Goal: Navigation & Orientation: Understand site structure

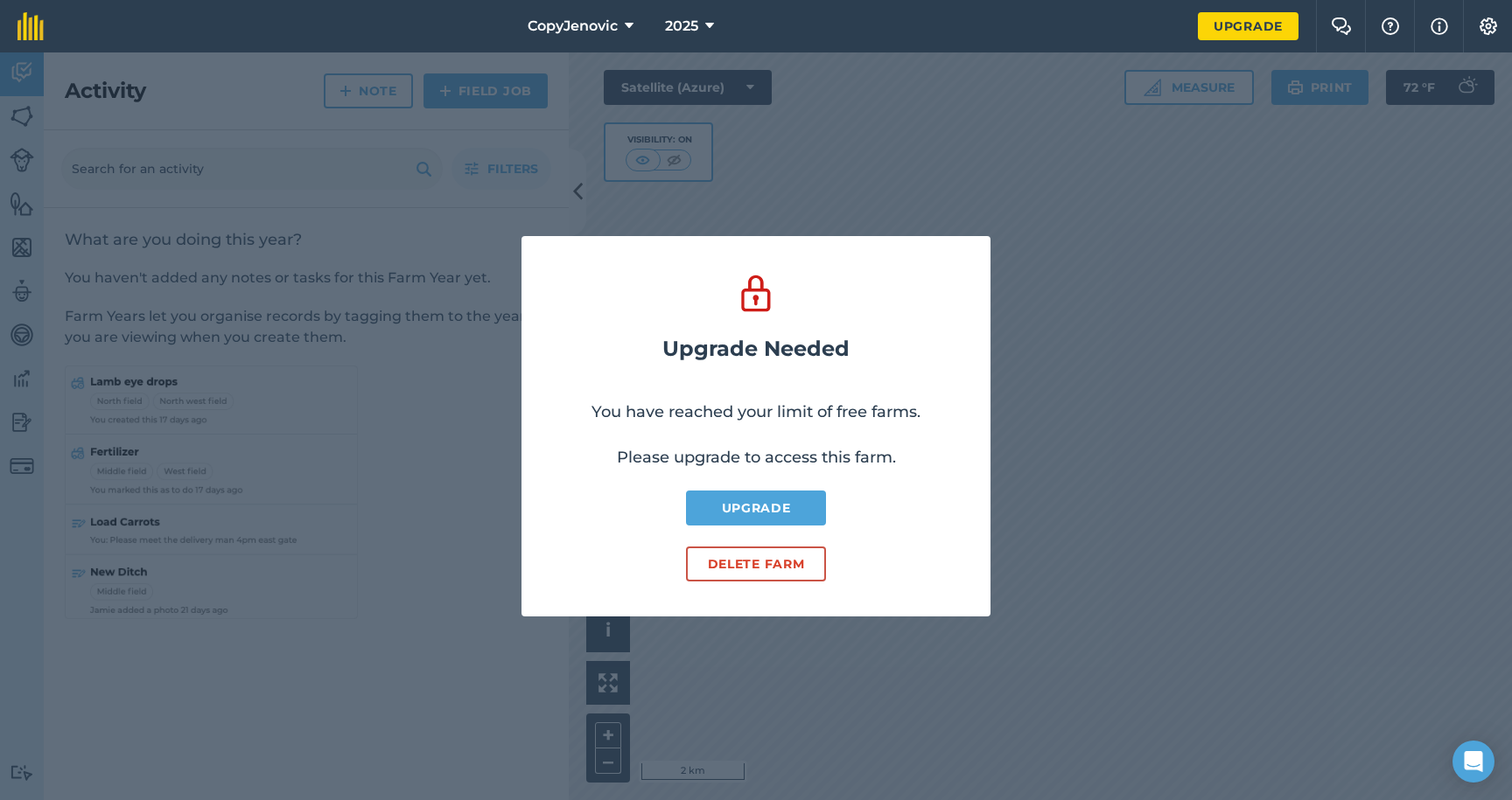
click at [1082, 364] on div "Upgrade Needed You have reached your limit of free farms. Please upgrade to acc…" at bounding box center [756, 426] width 1512 height 748
click at [1114, 442] on div "Upgrade Needed You have reached your limit of free farms. Please upgrade to acc…" at bounding box center [756, 426] width 1512 height 748
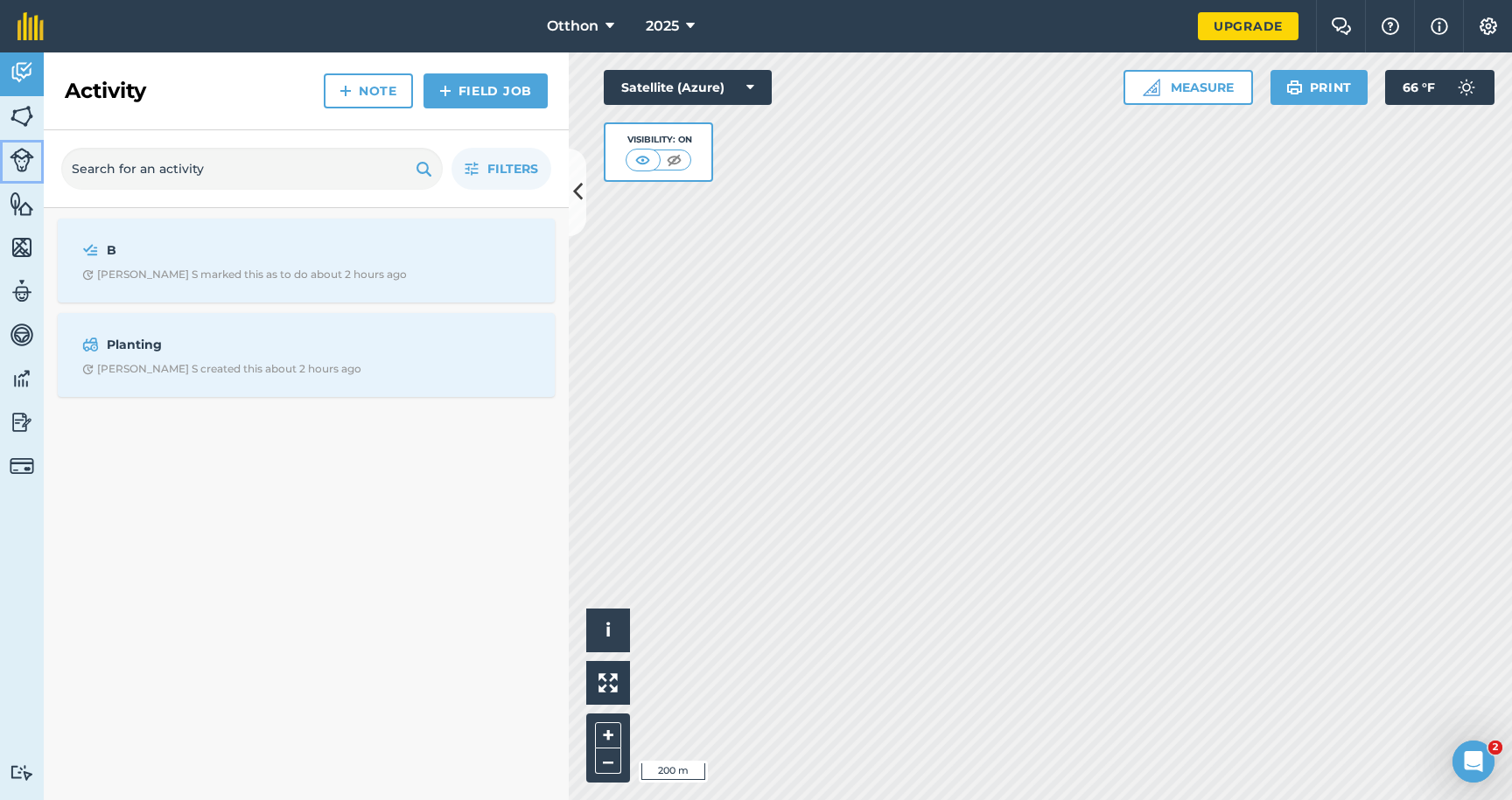
click at [35, 148] on link "Livestock" at bounding box center [21, 161] width 43 height 43
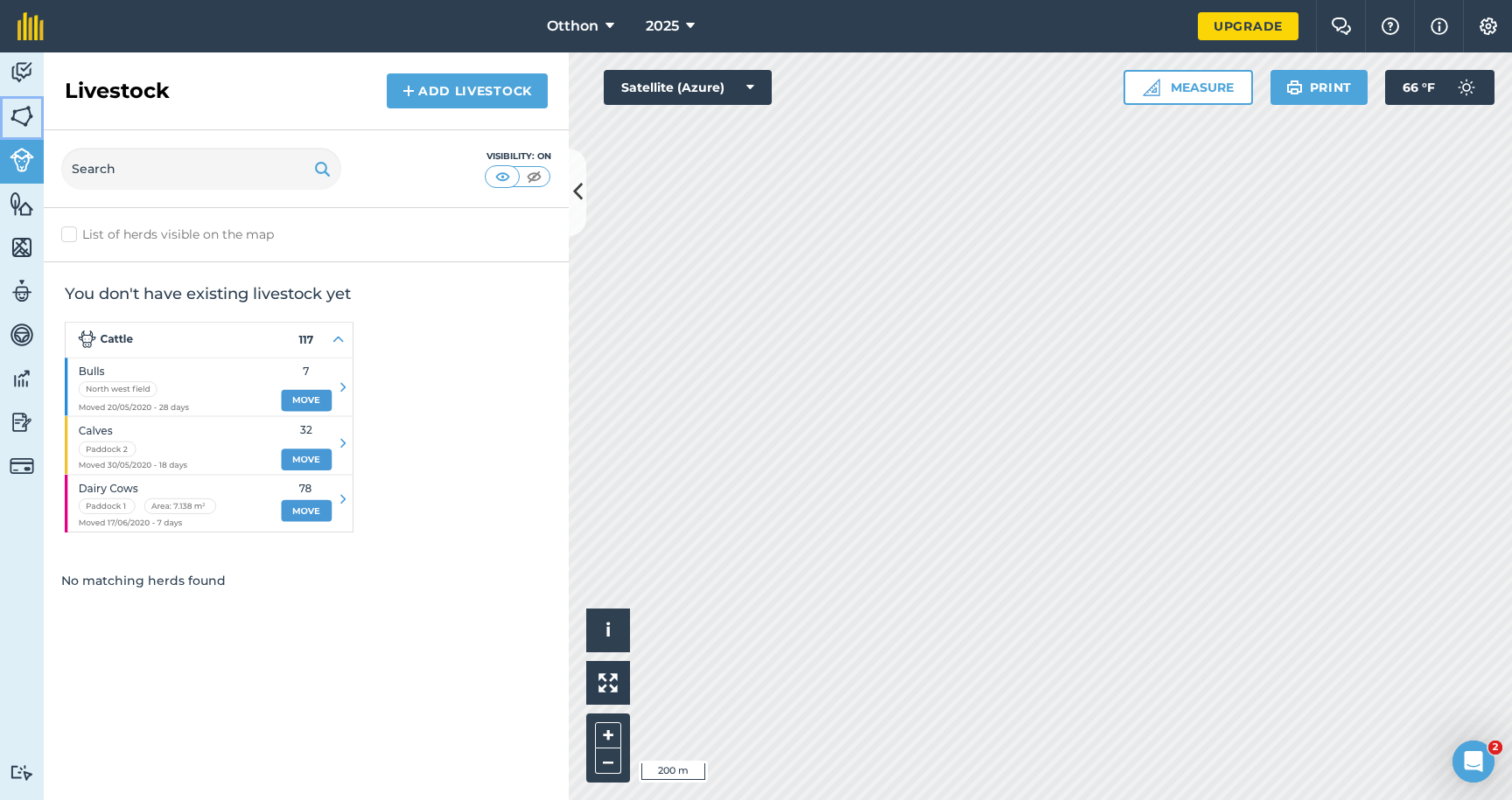
click at [32, 108] on img at bounding box center [22, 116] width 25 height 27
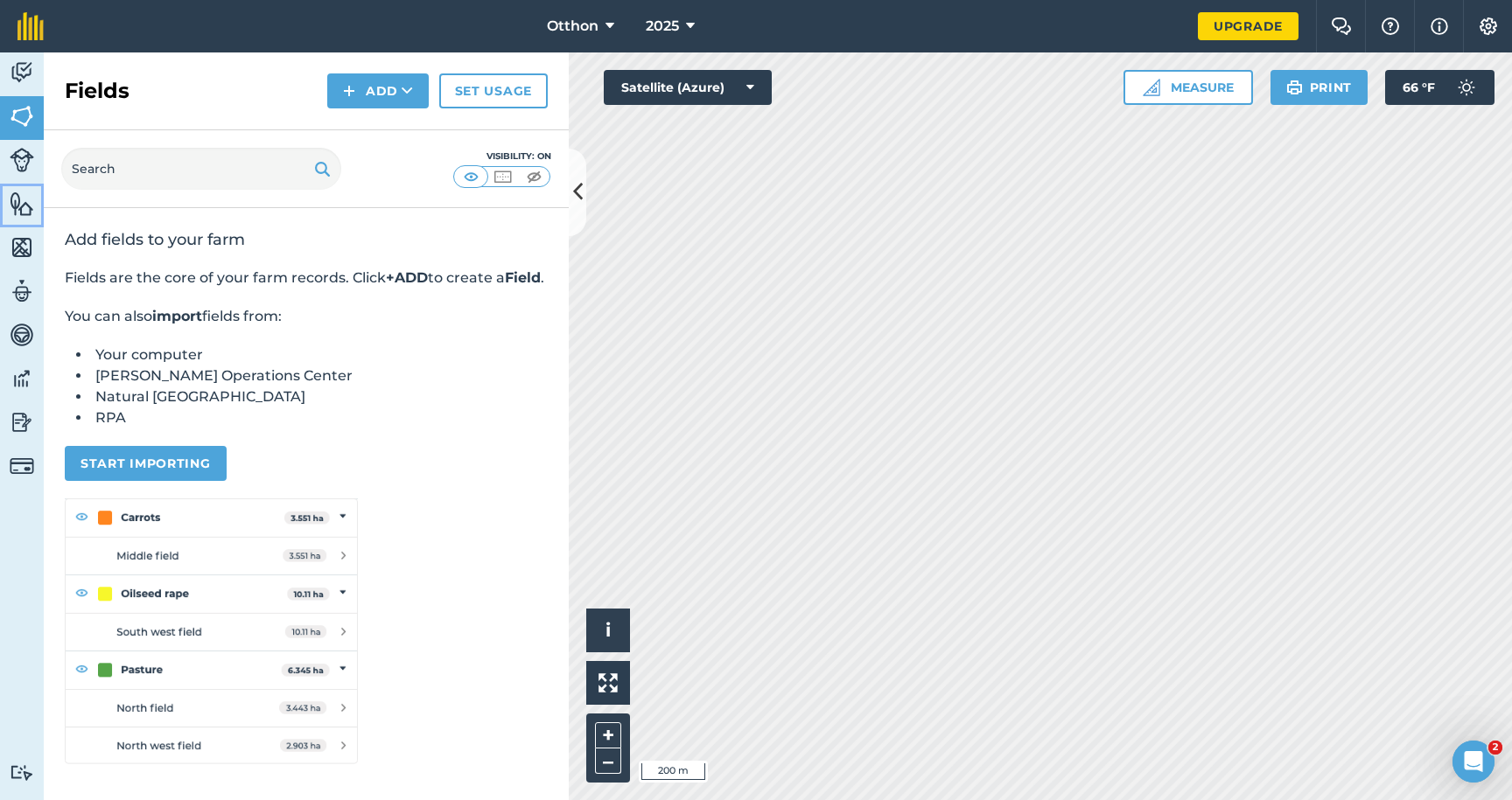
click at [27, 197] on img at bounding box center [22, 204] width 25 height 27
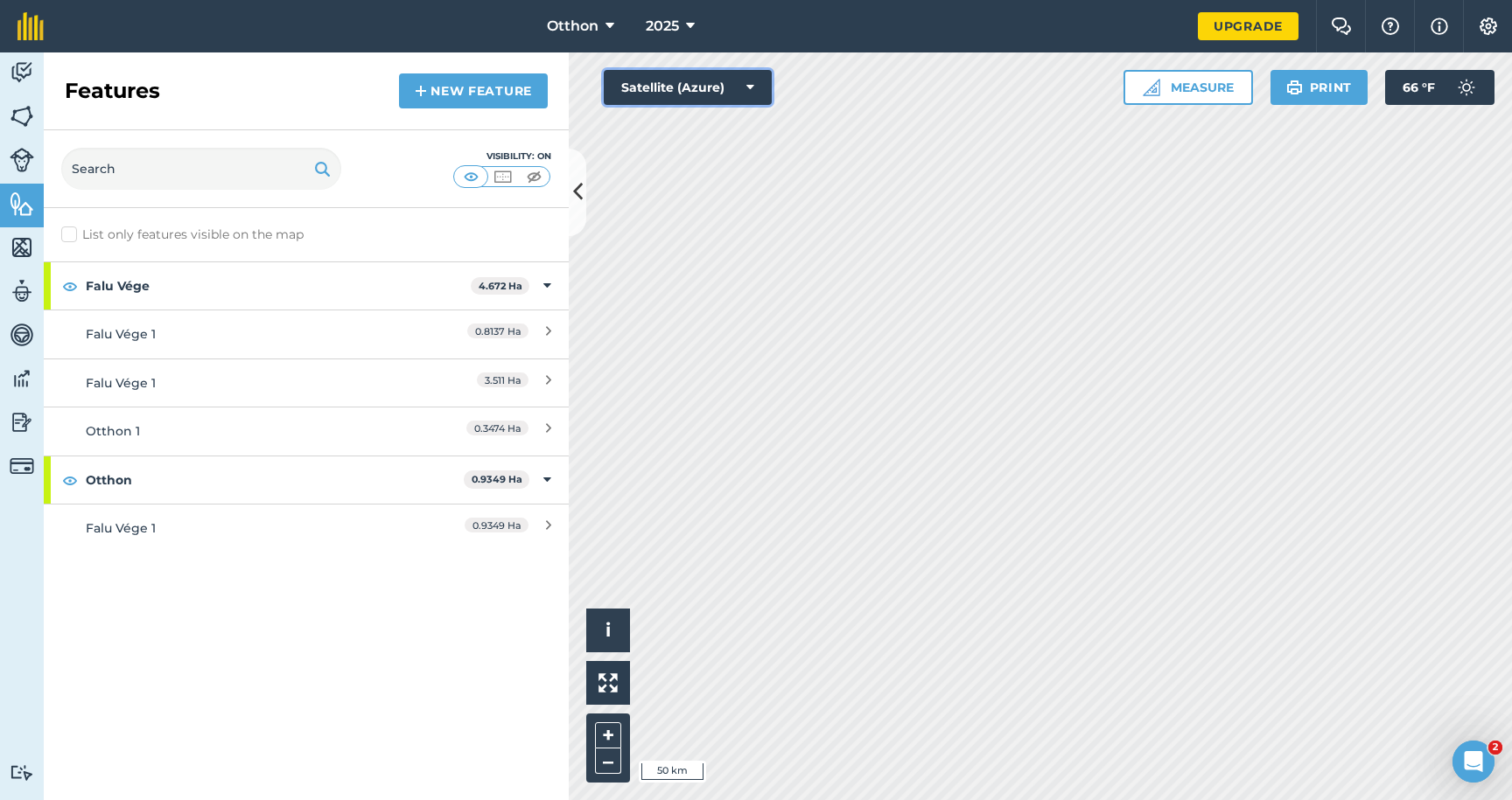
click at [731, 87] on button "Satellite (Azure)" at bounding box center [687, 87] width 168 height 35
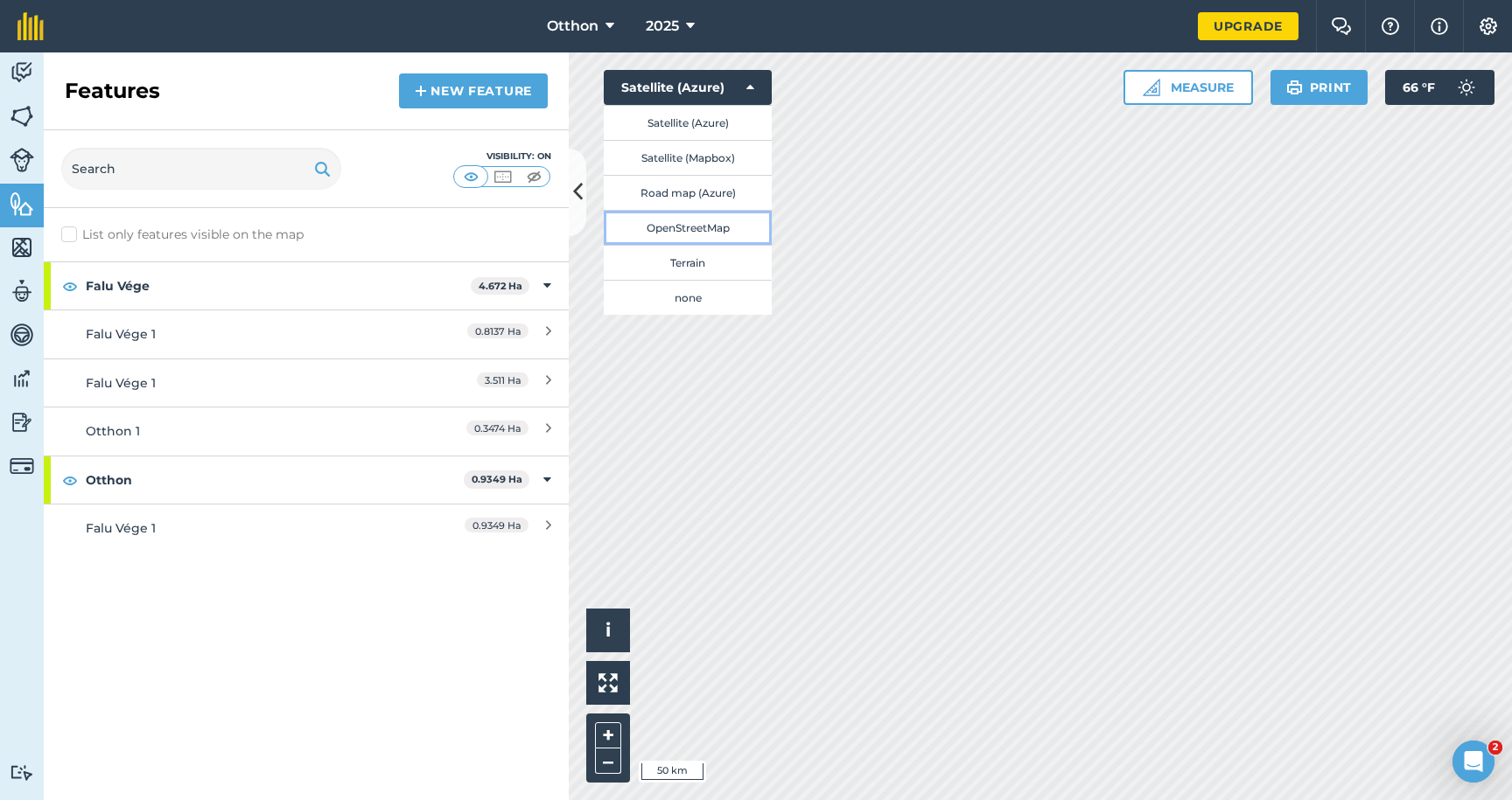
click at [720, 228] on button "OpenStreetMap" at bounding box center [687, 227] width 168 height 35
